Goal: Use online tool/utility: Use online tool/utility

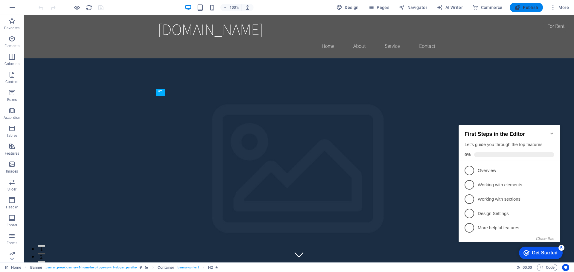
click at [0, 0] on span "Menu Bar" at bounding box center [0, 0] width 0 height 0
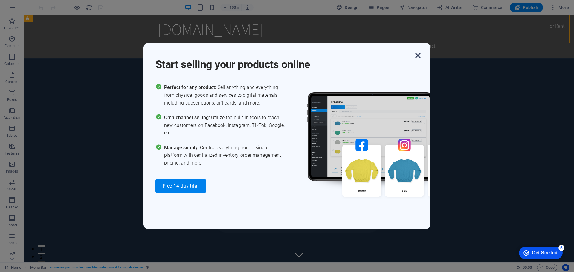
click at [418, 57] on icon "button" at bounding box center [418, 55] width 11 height 11
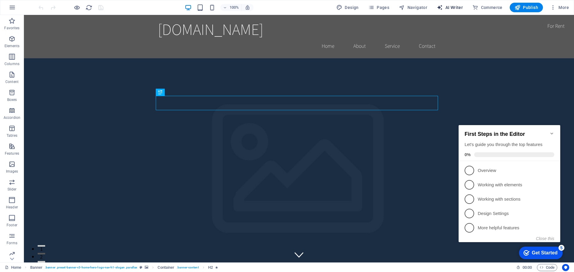
select select "English"
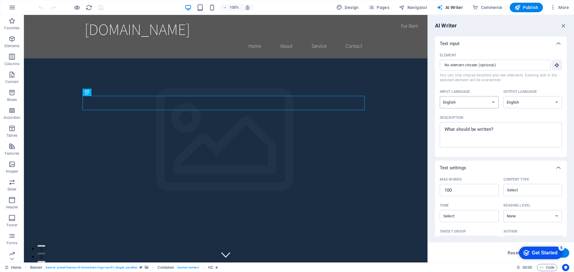
select select "Czech"
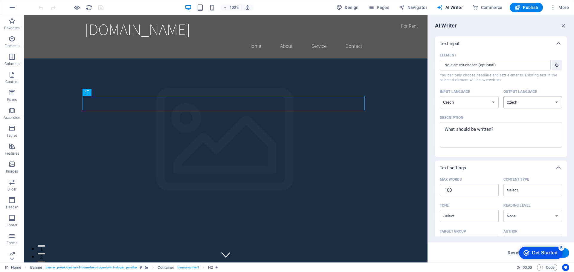
click at [187, 48] on icon at bounding box center [187, 47] width 3 height 6
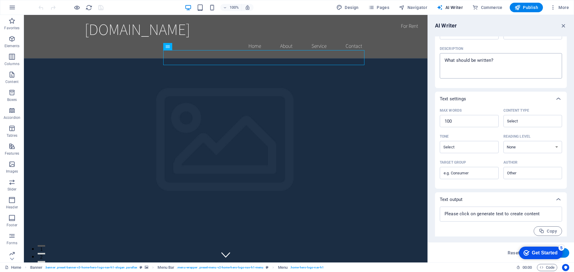
scroll to position [73, 0]
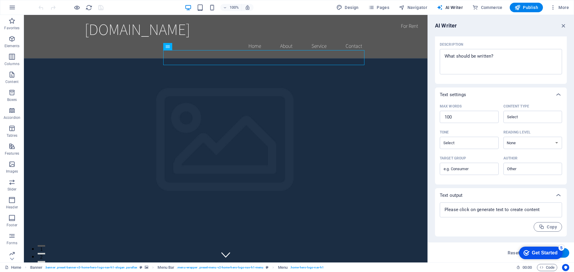
click at [549, 252] on div "Get Started" at bounding box center [545, 253] width 26 height 5
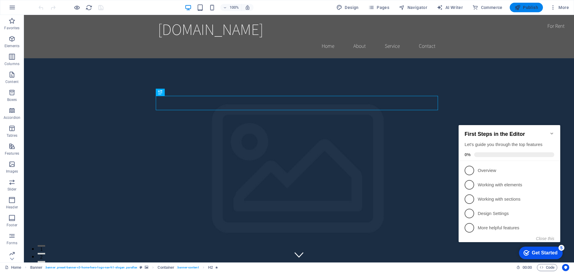
click at [533, 8] on span "Publish" at bounding box center [527, 7] width 24 height 6
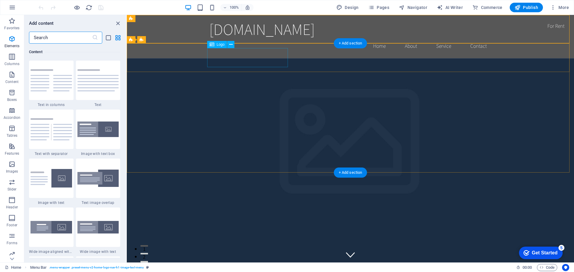
scroll to position [1046, 0]
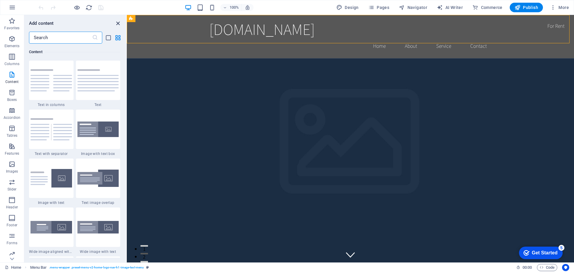
click at [117, 22] on icon "close panel" at bounding box center [118, 23] width 7 height 7
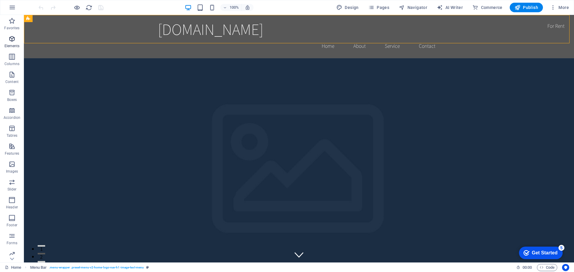
click at [17, 39] on span "Elements" at bounding box center [12, 42] width 24 height 14
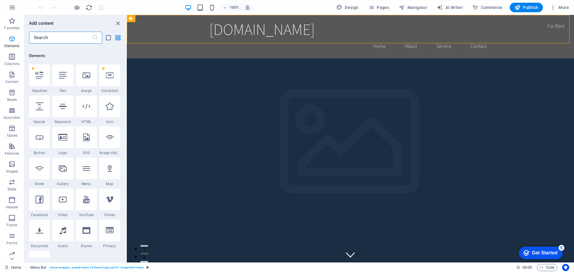
scroll to position [64, 0]
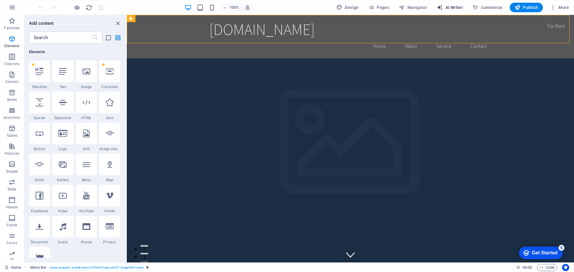
click at [451, 6] on span "AI Writer" at bounding box center [450, 7] width 26 height 6
select select "English"
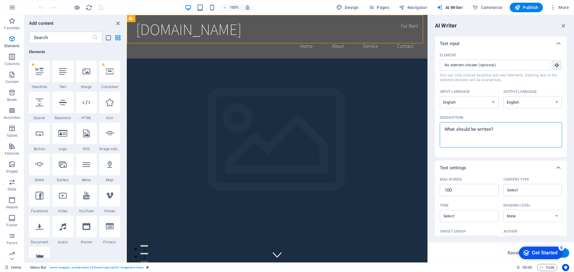
click at [473, 128] on textarea "Description x ​" at bounding box center [501, 134] width 116 height 19
click at [521, 131] on textarea "Description x ​" at bounding box center [501, 134] width 116 height 19
type textarea "x"
